Goal: Information Seeking & Learning: Find specific fact

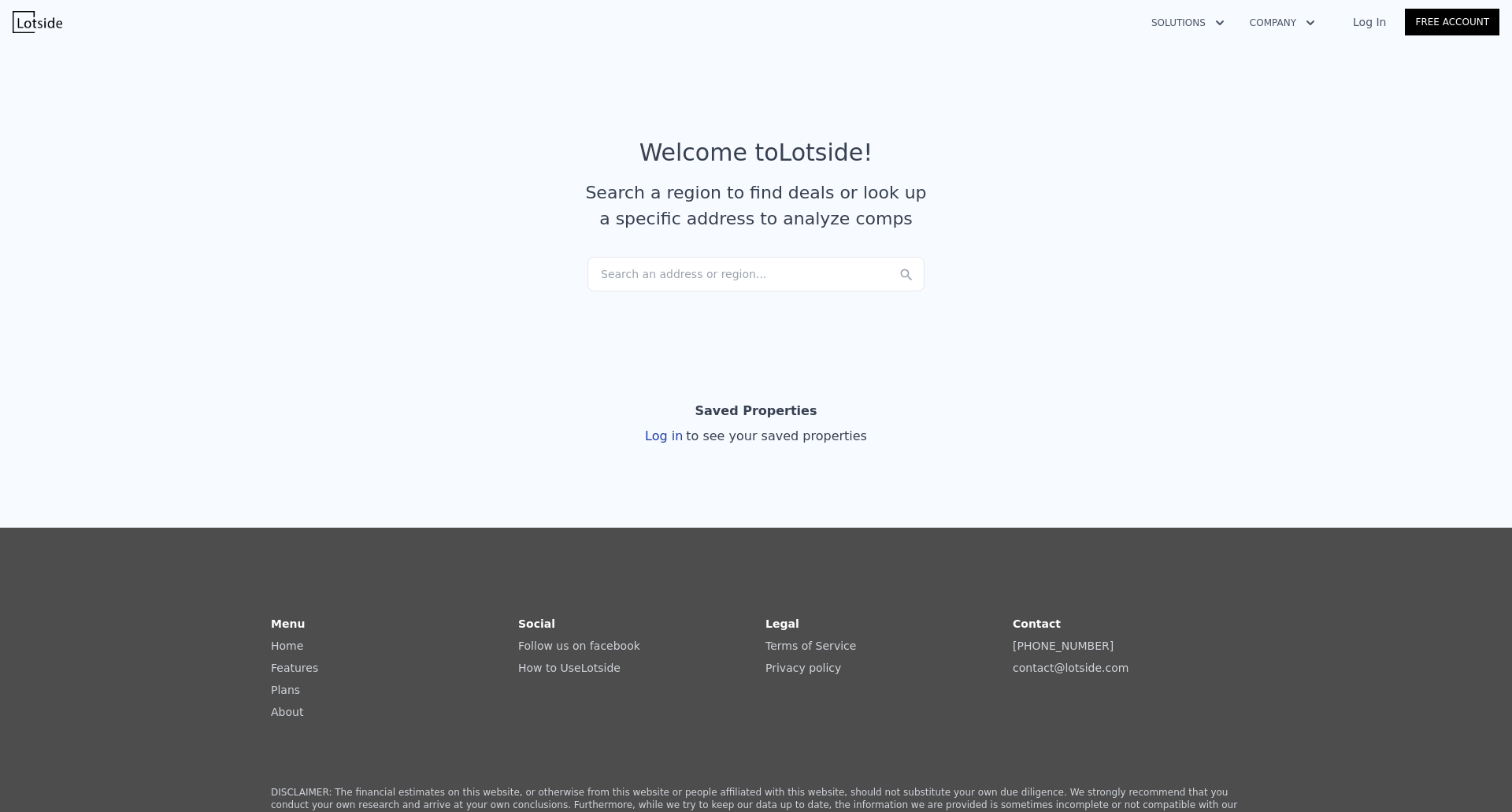
click at [787, 253] on article "Welcome to Lotside ! Search a region to find deals or look up a specific addres…" at bounding box center [756, 198] width 1008 height 118
click at [776, 267] on div "Search an address or region..." at bounding box center [756, 274] width 337 height 34
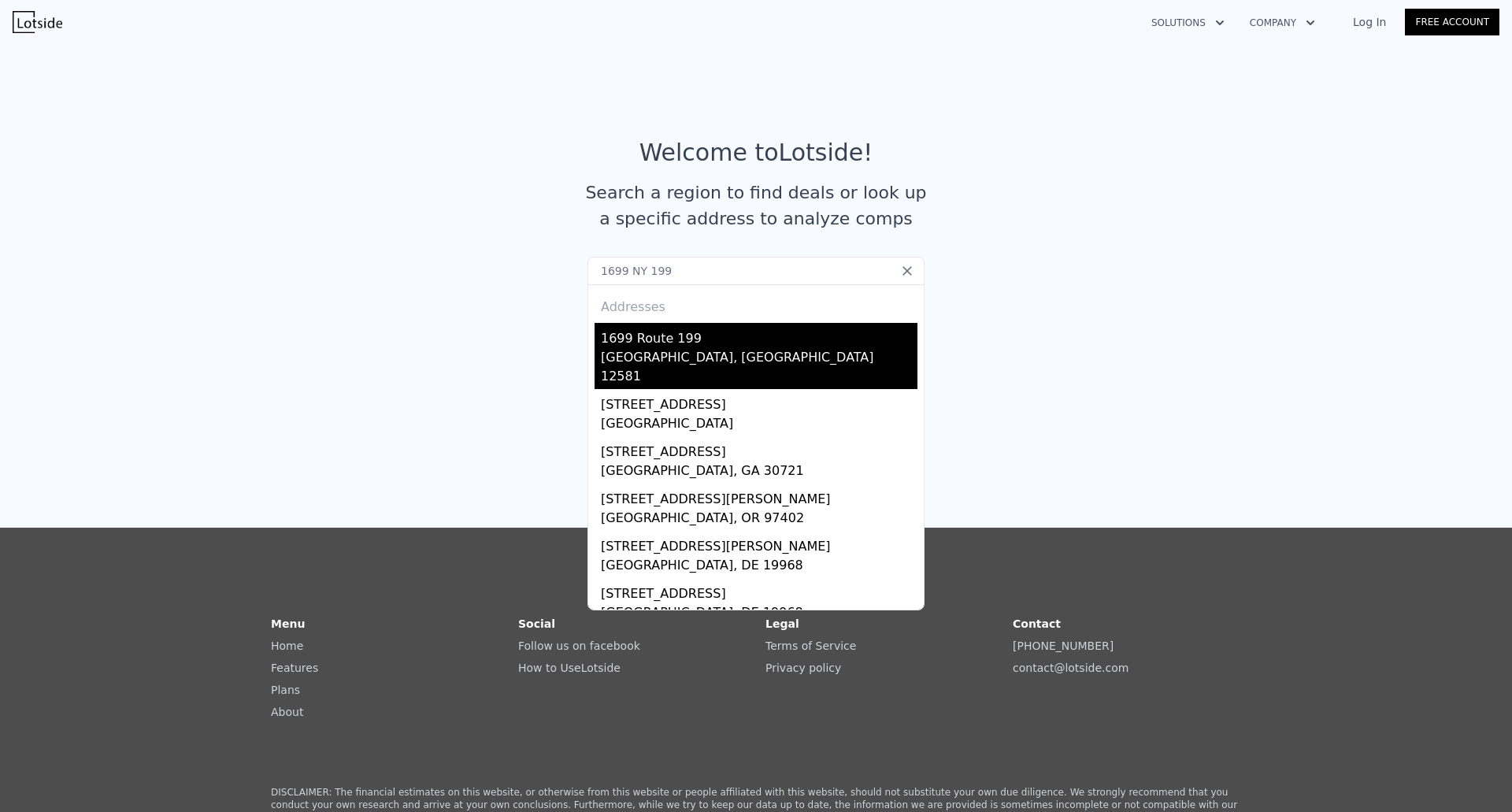
type input "1699 NY 199"
click at [636, 353] on div "[GEOGRAPHIC_DATA], [GEOGRAPHIC_DATA] 12581" at bounding box center [759, 368] width 317 height 41
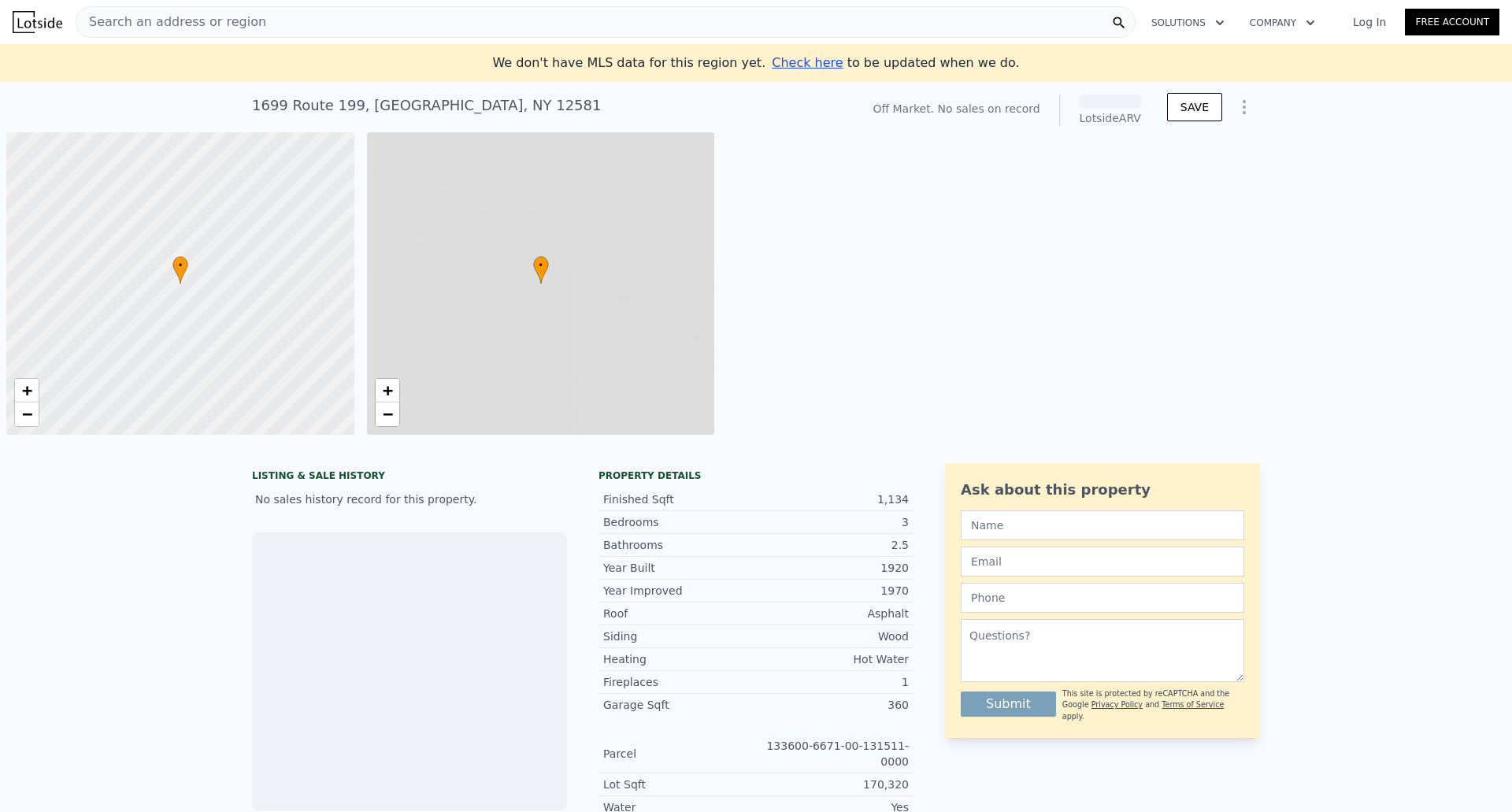
scroll to position [0, 6]
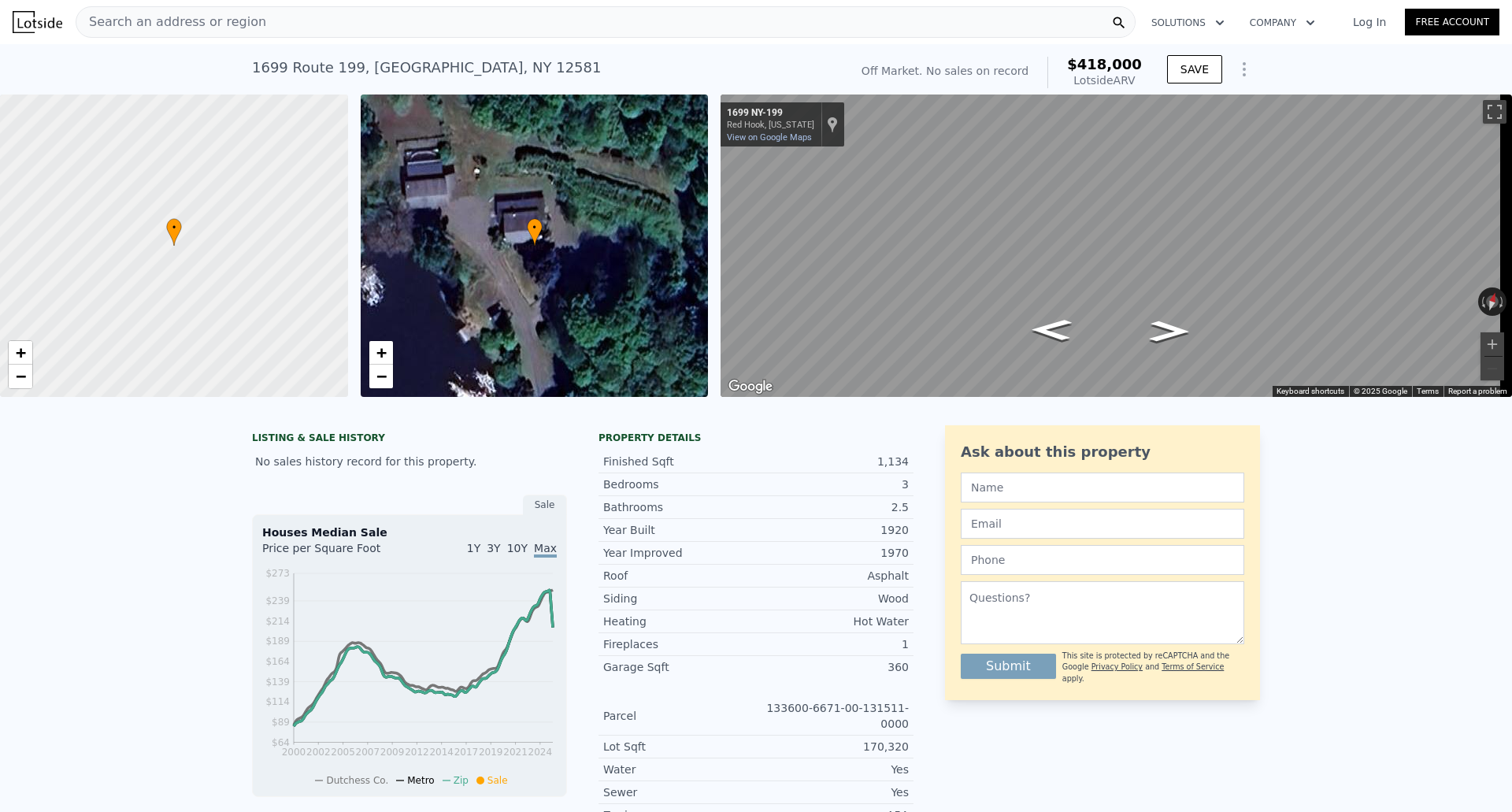
drag, startPoint x: 809, startPoint y: 492, endPoint x: 822, endPoint y: 492, distance: 13.0
click at [822, 492] on div "3" at bounding box center [832, 485] width 153 height 16
drag, startPoint x: 1087, startPoint y: 64, endPoint x: 1147, endPoint y: 64, distance: 60.0
click at [1147, 64] on div "Off Market. No sales on record $418,000 Lotside ARV SAVE" at bounding box center [1057, 72] width 405 height 44
